Goal: Task Accomplishment & Management: Use online tool/utility

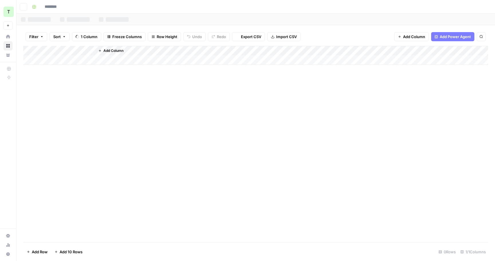
type input "**********"
click at [42, 17] on div "Sheet 7" at bounding box center [46, 20] width 13 height 6
click at [96, 61] on div "Add Column" at bounding box center [255, 144] width 465 height 196
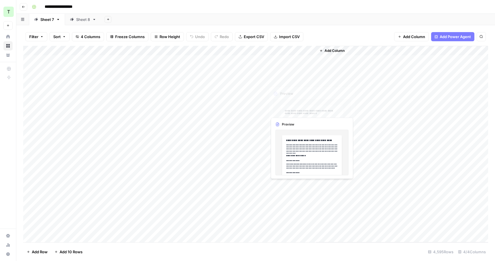
click at [305, 112] on div "Add Column" at bounding box center [255, 144] width 465 height 196
click at [331, 77] on div "Add Column" at bounding box center [402, 144] width 172 height 196
click at [110, 60] on div "Add Column" at bounding box center [255, 144] width 465 height 196
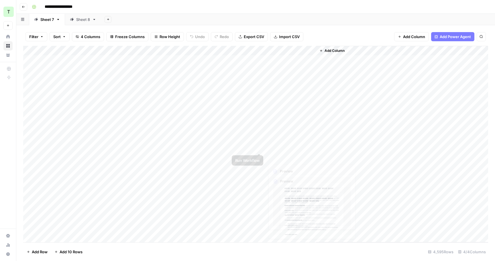
click at [289, 176] on div "Add Column" at bounding box center [255, 144] width 465 height 196
click at [289, 179] on div "Add Column" at bounding box center [255, 144] width 465 height 196
click at [263, 35] on span "Export CSV" at bounding box center [254, 37] width 20 height 6
click at [84, 19] on div "Sheet 8" at bounding box center [83, 20] width 14 height 6
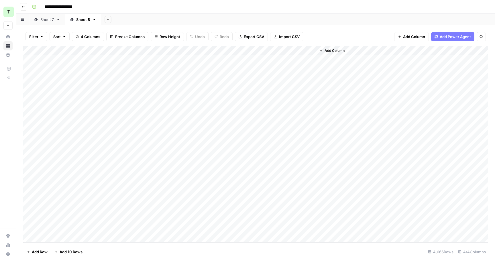
click at [250, 36] on span "Export CSV" at bounding box center [254, 37] width 20 height 6
